Goal: Task Accomplishment & Management: Use online tool/utility

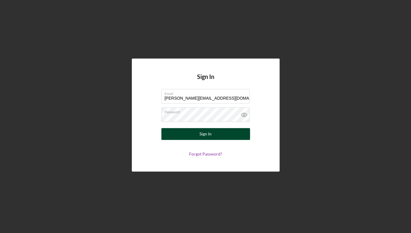
click at [205, 134] on div "Sign In" at bounding box center [206, 134] width 12 height 12
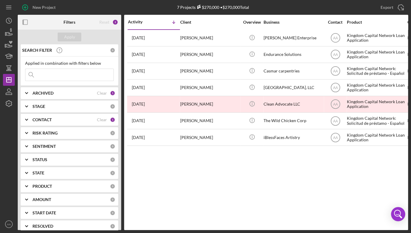
click at [56, 118] on div "CONTACT" at bounding box center [65, 119] width 64 height 5
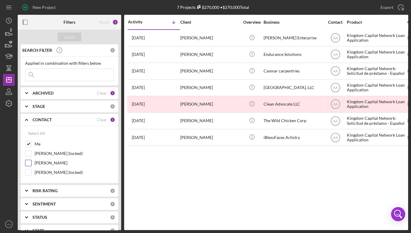
click at [51, 162] on label "[PERSON_NAME]" at bounding box center [74, 163] width 79 height 6
click at [31, 162] on input "[PERSON_NAME]" at bounding box center [28, 163] width 6 height 6
checkbox input "true"
click at [66, 39] on div "Apply" at bounding box center [69, 37] width 11 height 9
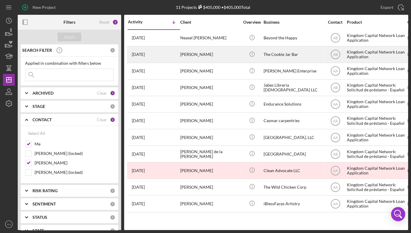
click at [206, 50] on div "[PERSON_NAME]" at bounding box center [209, 55] width 59 height 16
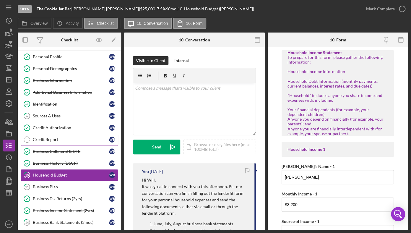
scroll to position [12, 0]
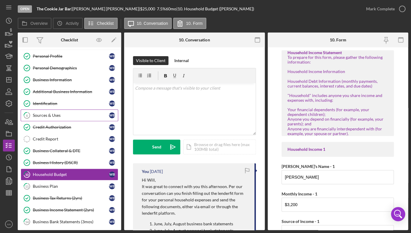
click at [68, 115] on div "Sources & Uses" at bounding box center [71, 115] width 76 height 5
click at [51, 113] on div "Sources & Uses" at bounding box center [71, 115] width 76 height 5
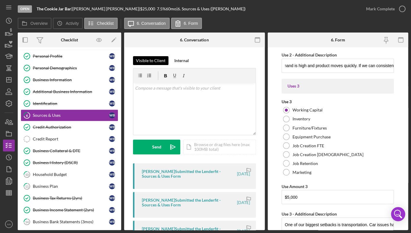
scroll to position [0, 207]
click at [22, 36] on icon "button" at bounding box center [25, 39] width 13 height 13
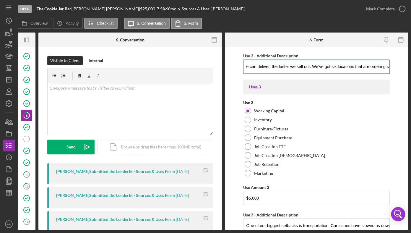
scroll to position [0, 0]
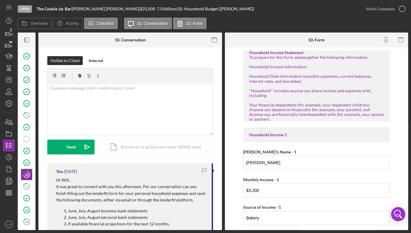
click at [30, 40] on div at bounding box center [33, 40] width 6 height 15
click at [24, 36] on icon "Icon/Panel Side Expand" at bounding box center [26, 39] width 13 height 13
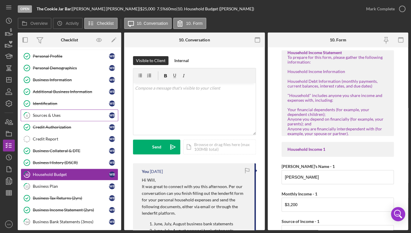
scroll to position [12, 0]
click at [45, 116] on div "Sources & Uses" at bounding box center [71, 115] width 76 height 5
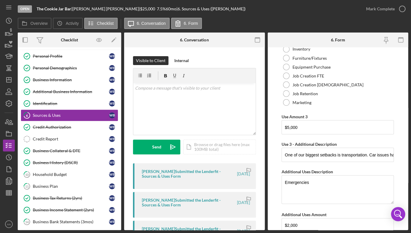
scroll to position [410, 0]
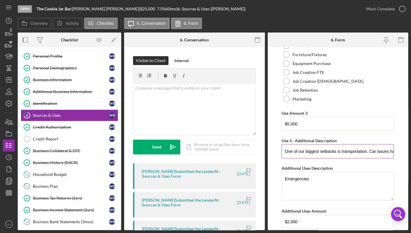
click at [324, 152] on input "One of our biggest setbacks is transportation. Car issues have slowed us down, …" at bounding box center [338, 151] width 112 height 14
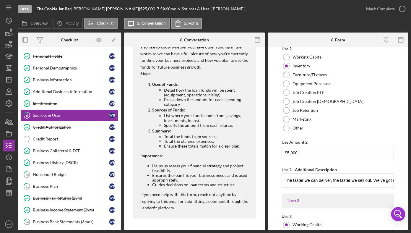
scroll to position [238, 0]
